Goal: Find specific page/section: Find specific page/section

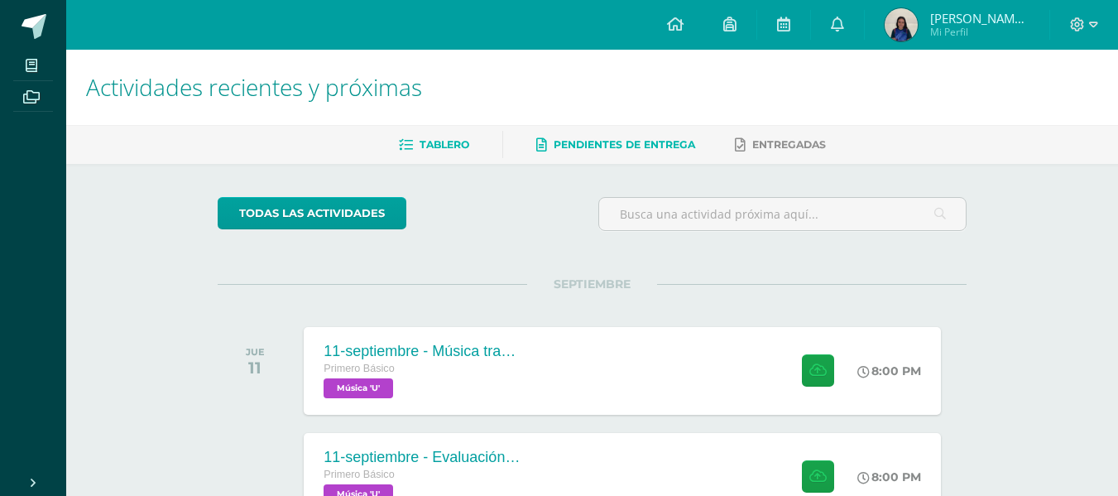
click at [659, 146] on span "Pendientes de entrega" at bounding box center [625, 144] width 142 height 12
click at [443, 136] on link "Tablero" at bounding box center [434, 145] width 70 height 26
